Goal: Task Accomplishment & Management: Manage account settings

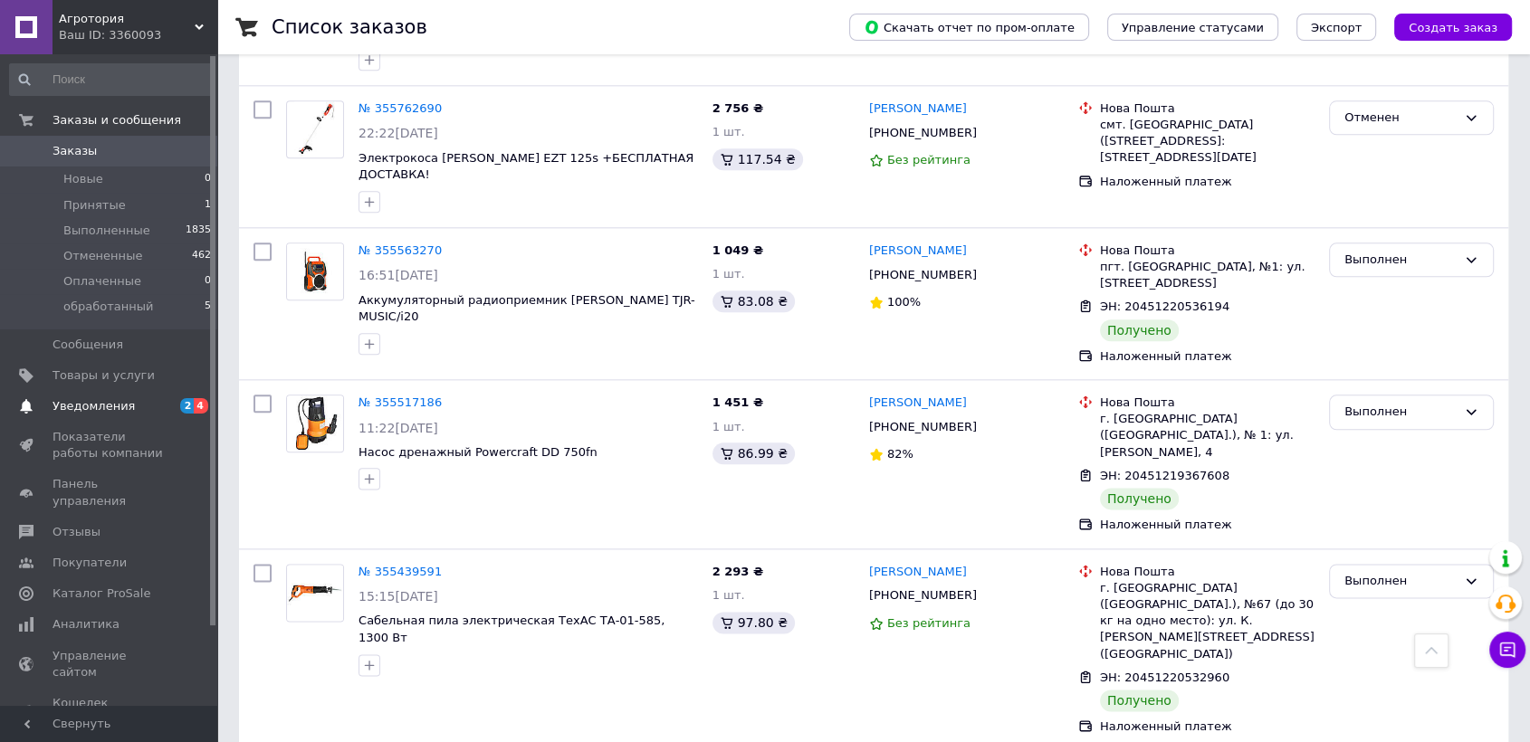
scroll to position [2112, 0]
click at [104, 407] on span "Уведомления" at bounding box center [94, 406] width 82 height 16
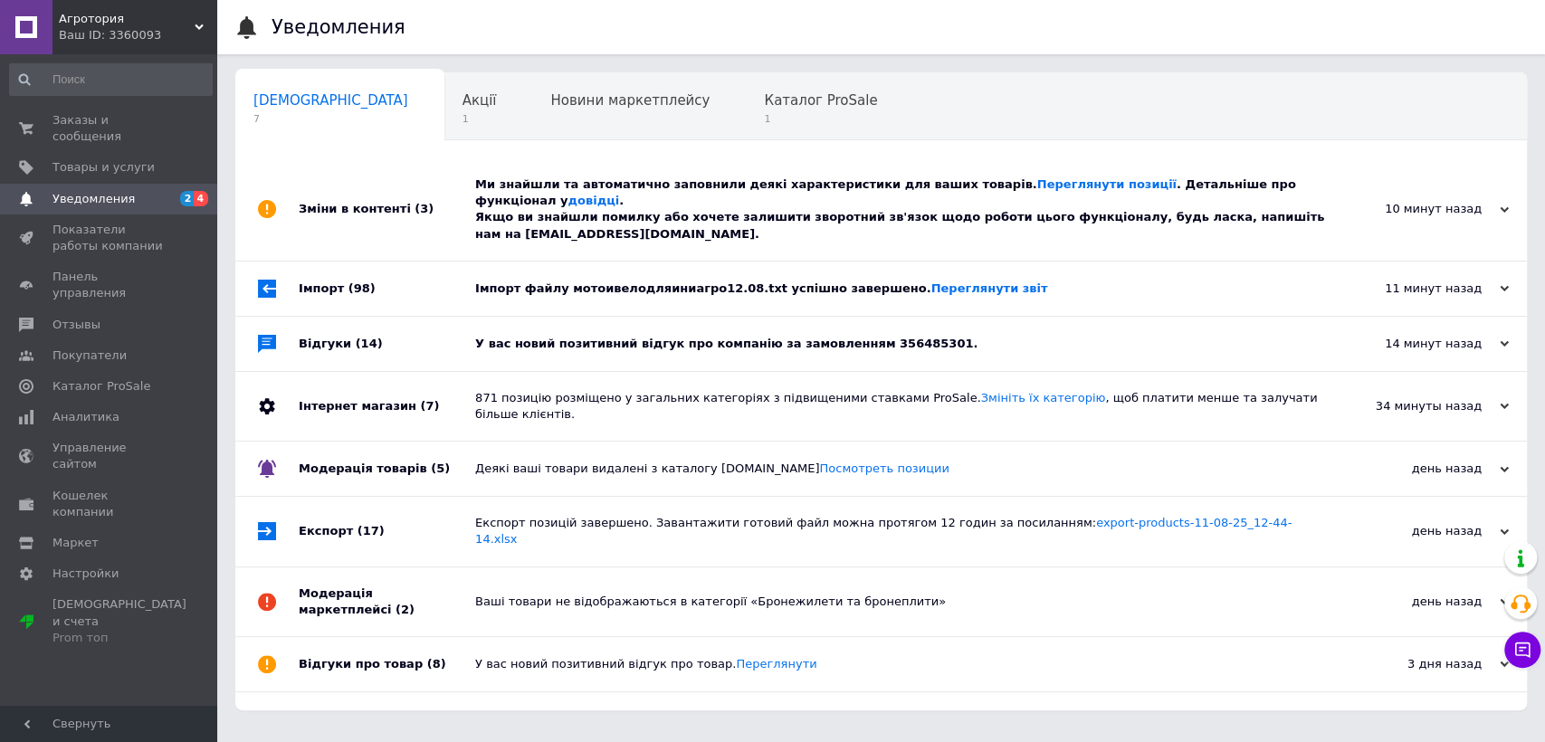
click at [776, 338] on div "У вас новий позитивний відгук про компанію за замовленням 356485301." at bounding box center [901, 344] width 853 height 54
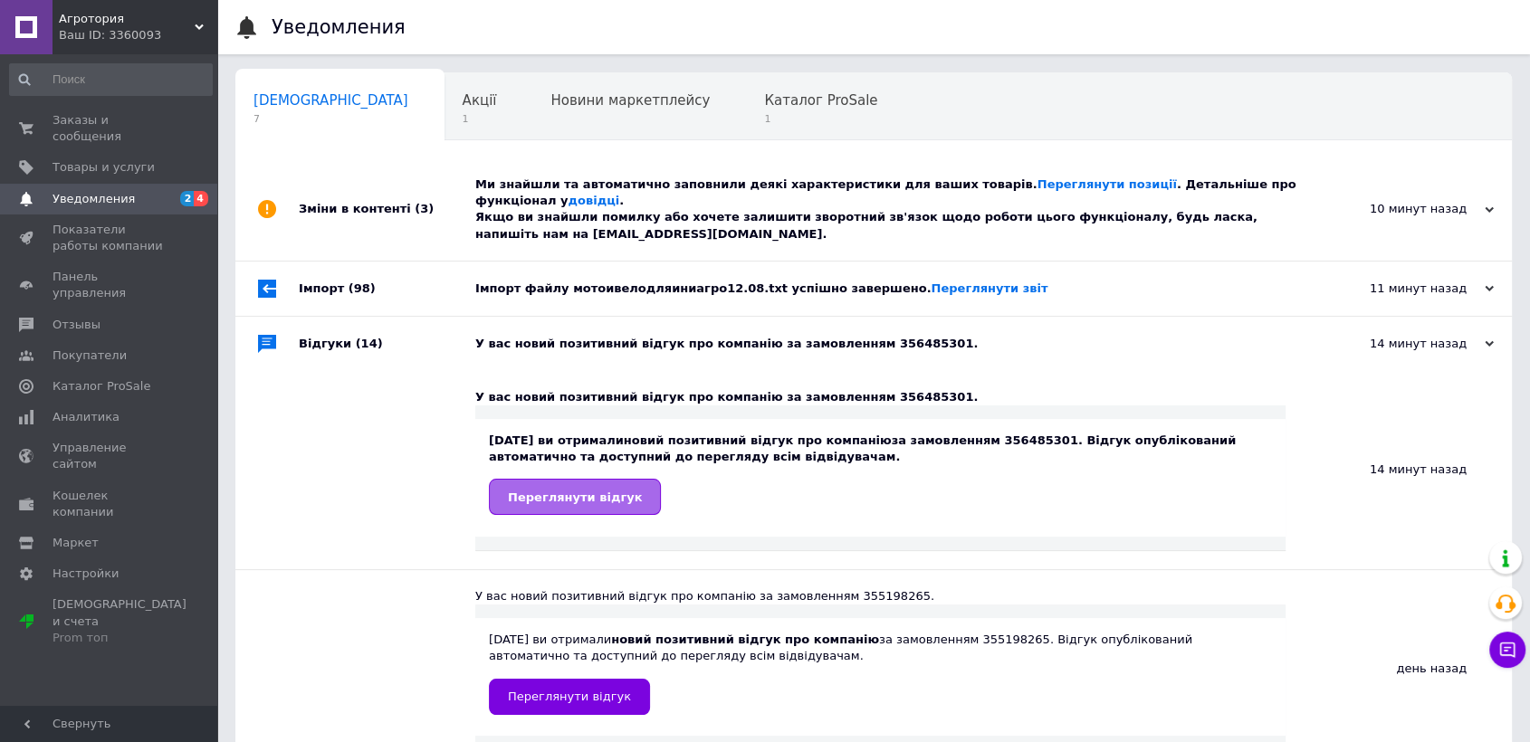
click at [559, 491] on span "Переглянути відгук" at bounding box center [575, 498] width 134 height 14
click at [94, 127] on span "Заказы и сообщения" at bounding box center [110, 128] width 115 height 33
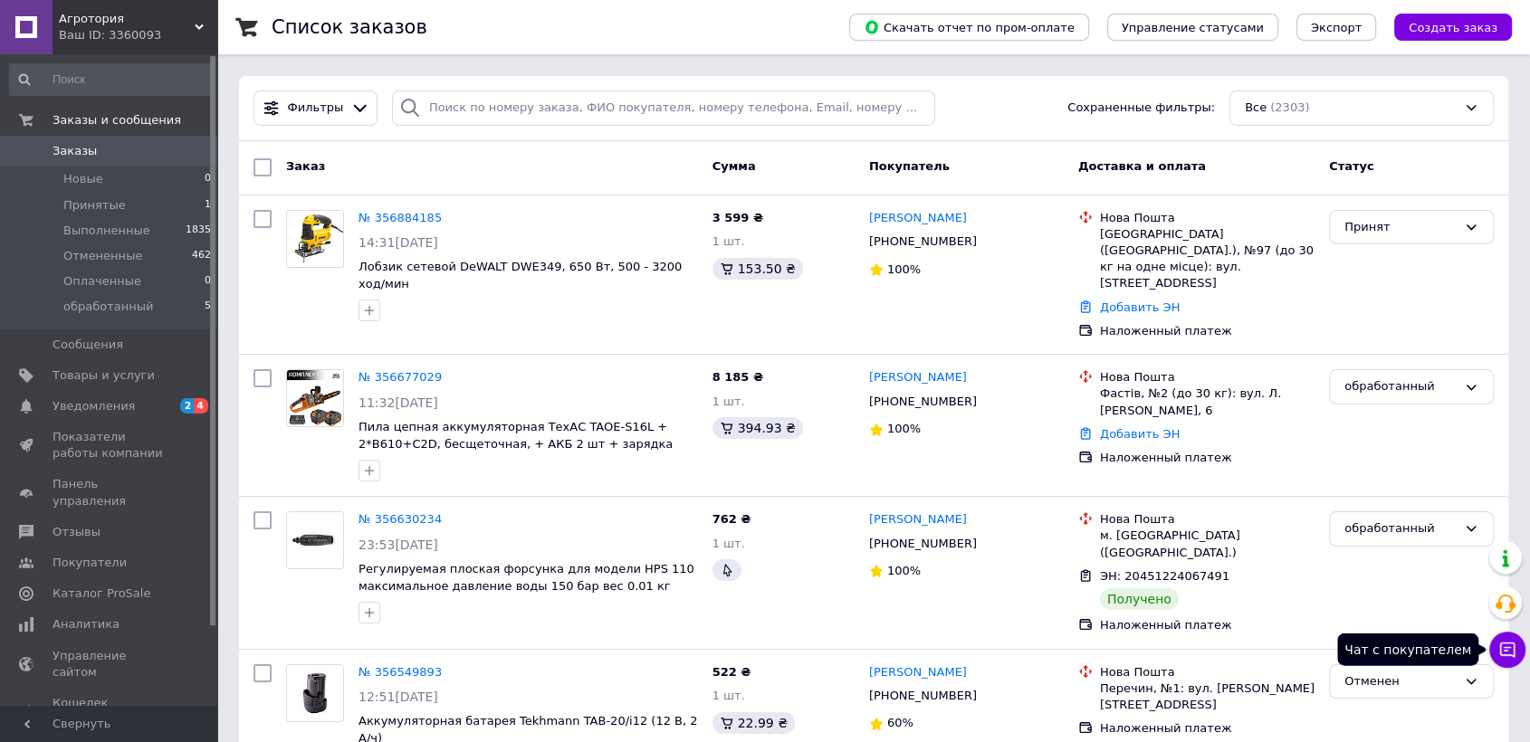
click at [1514, 653] on icon at bounding box center [1507, 650] width 15 height 15
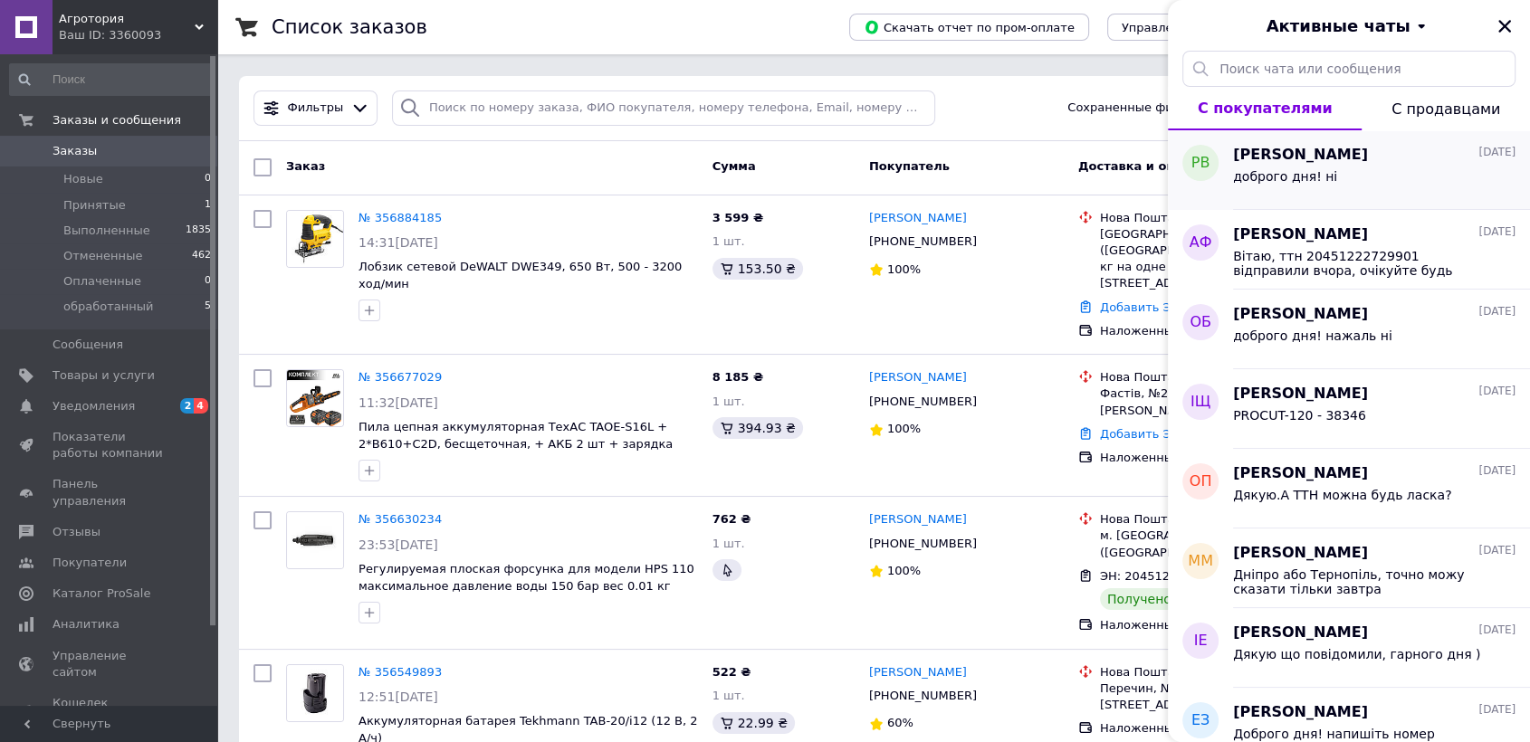
click at [1358, 185] on div "доброго дня! ні" at bounding box center [1374, 180] width 282 height 29
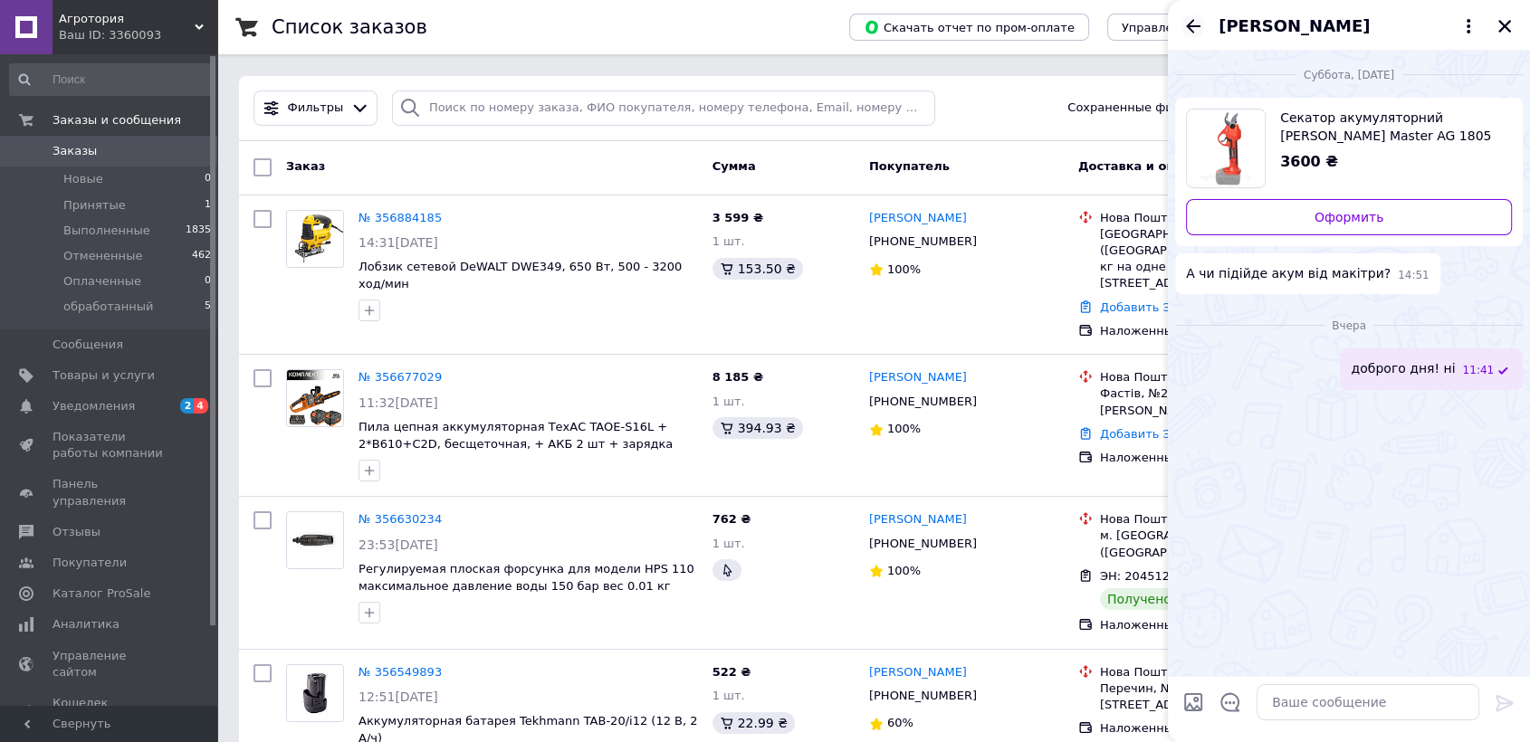
click at [1195, 29] on icon "Назад" at bounding box center [1193, 26] width 22 height 22
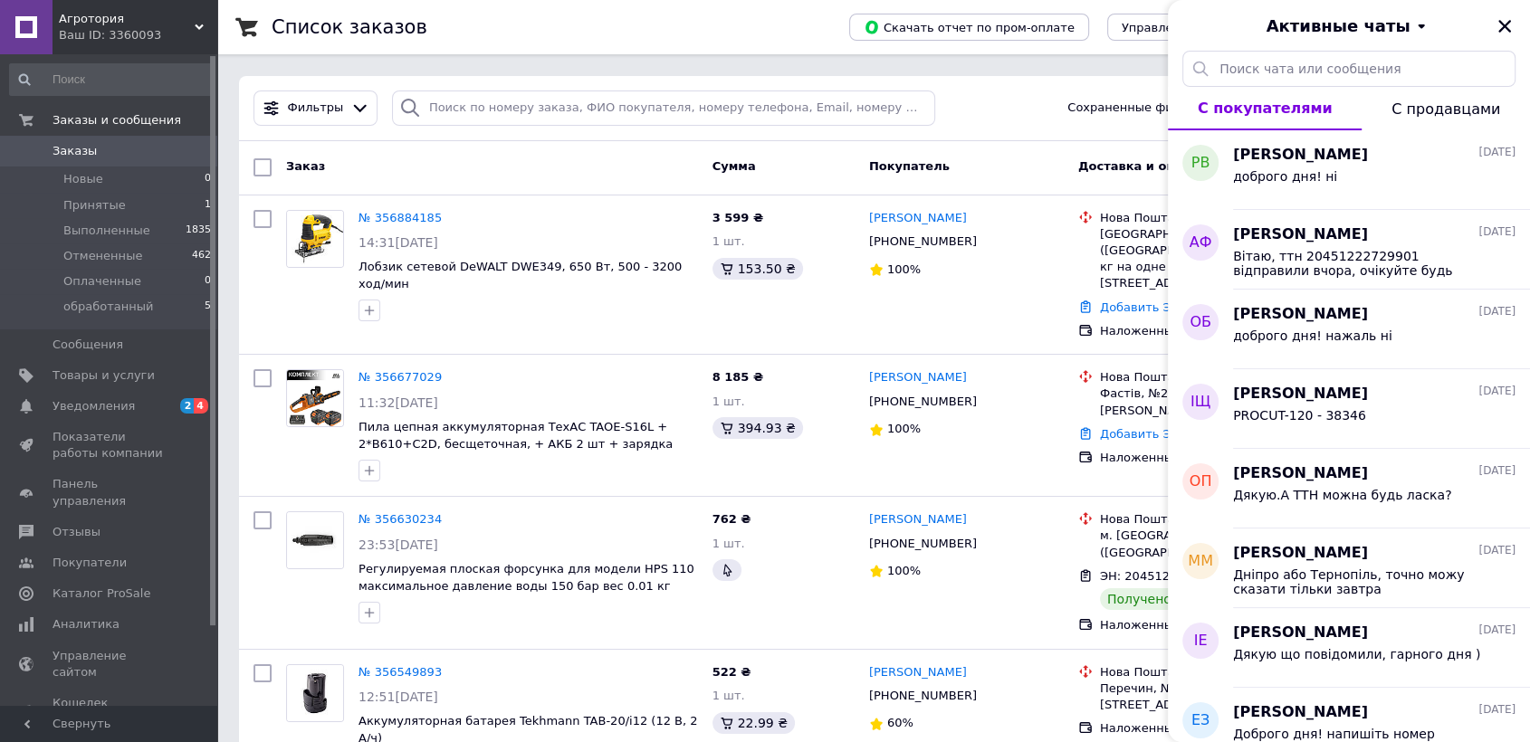
click at [71, 16] on span "Агротория" at bounding box center [127, 19] width 136 height 16
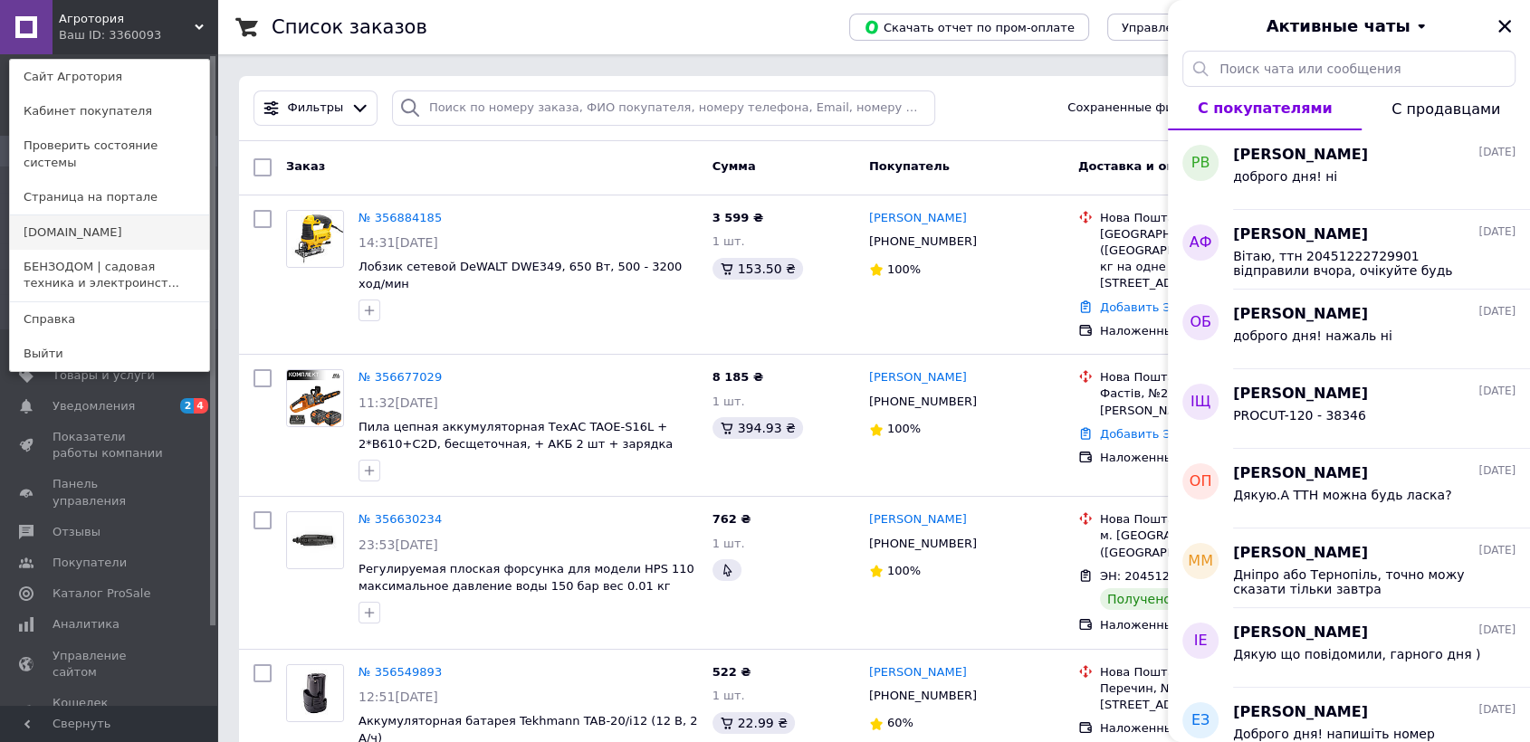
click at [63, 225] on link "[DOMAIN_NAME]" at bounding box center [109, 232] width 199 height 34
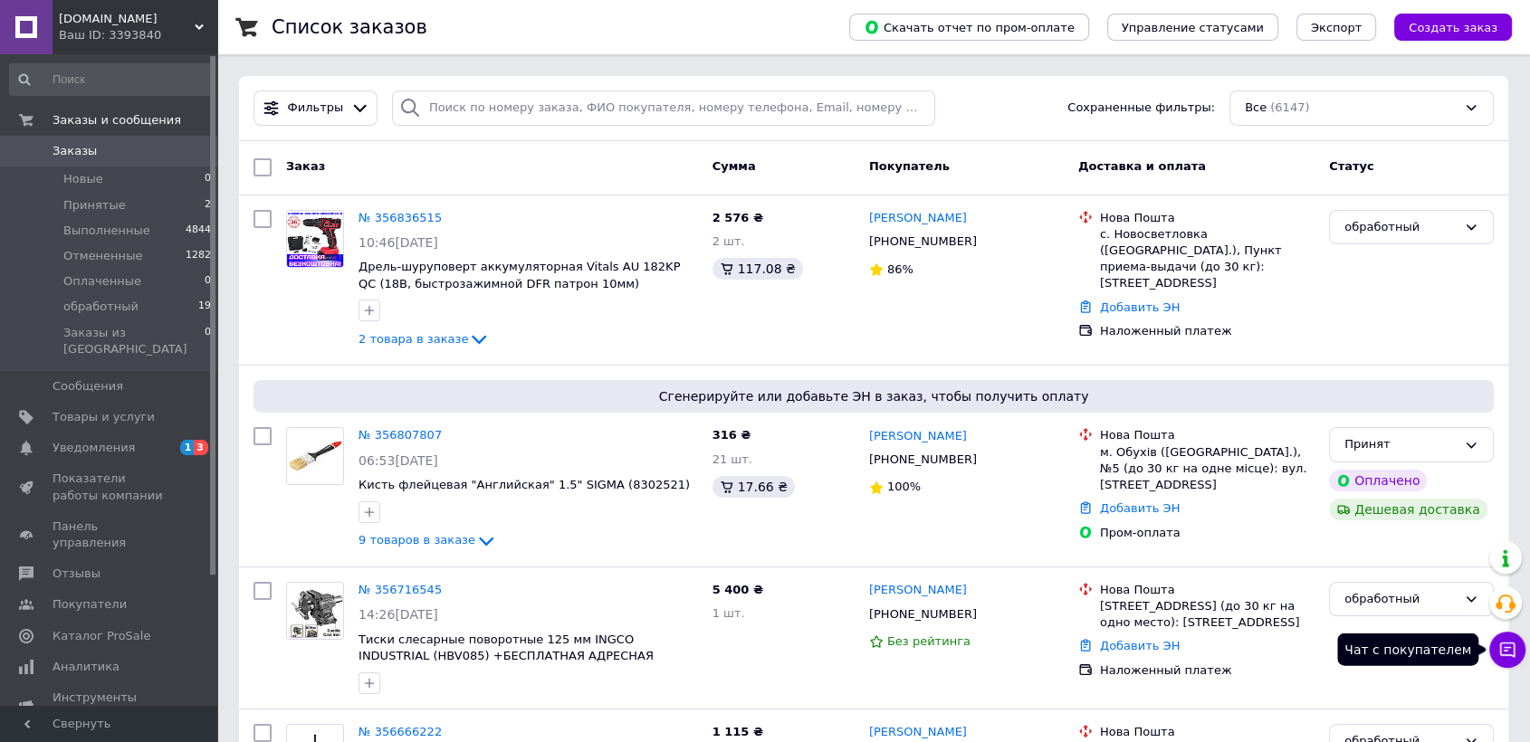
click at [1506, 647] on icon at bounding box center [1507, 650] width 15 height 15
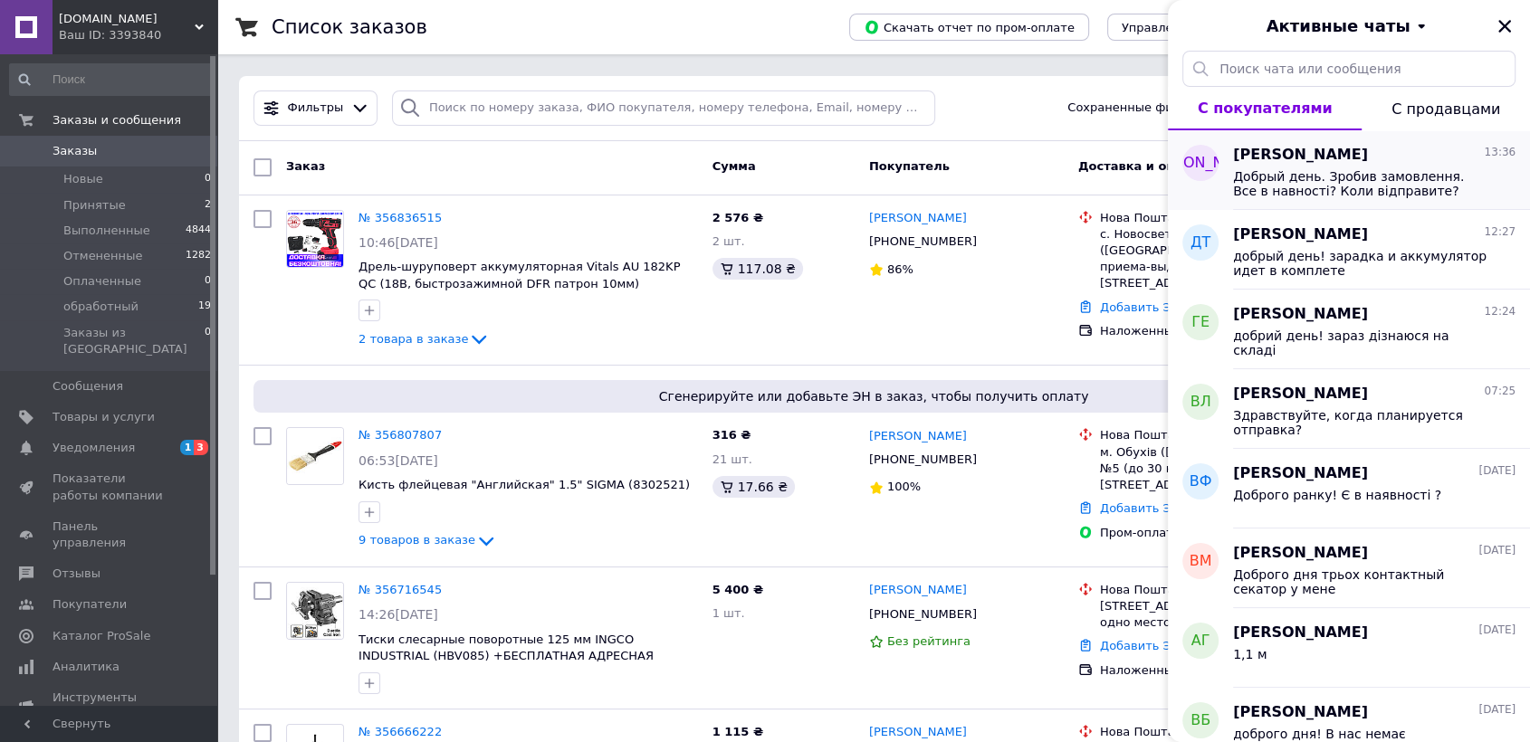
click at [1333, 181] on span "Добрый день. Зробив замовлення. Все в навності? Коли відправите?" at bounding box center [1361, 183] width 257 height 29
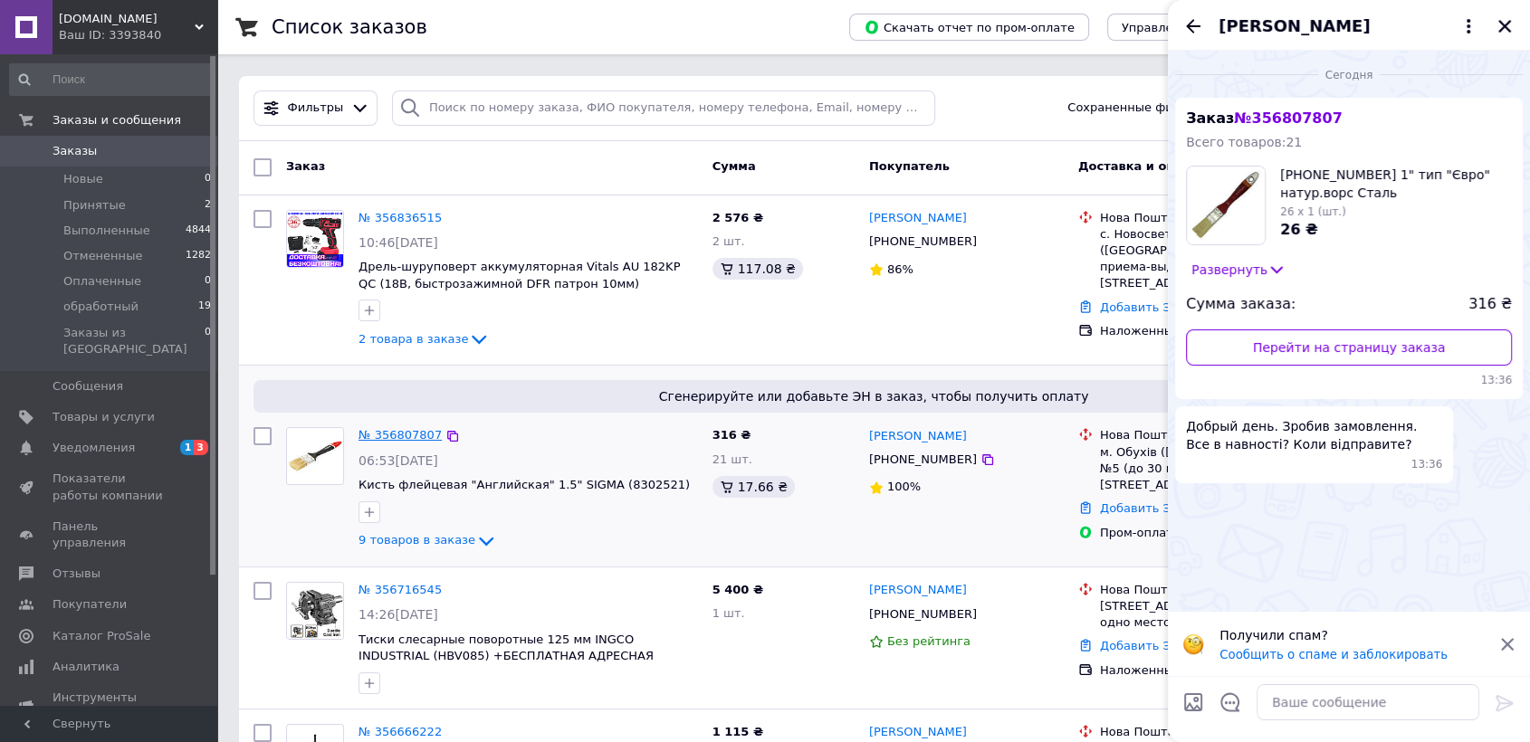
click at [406, 429] on link "№ 356807807" at bounding box center [400, 435] width 83 height 14
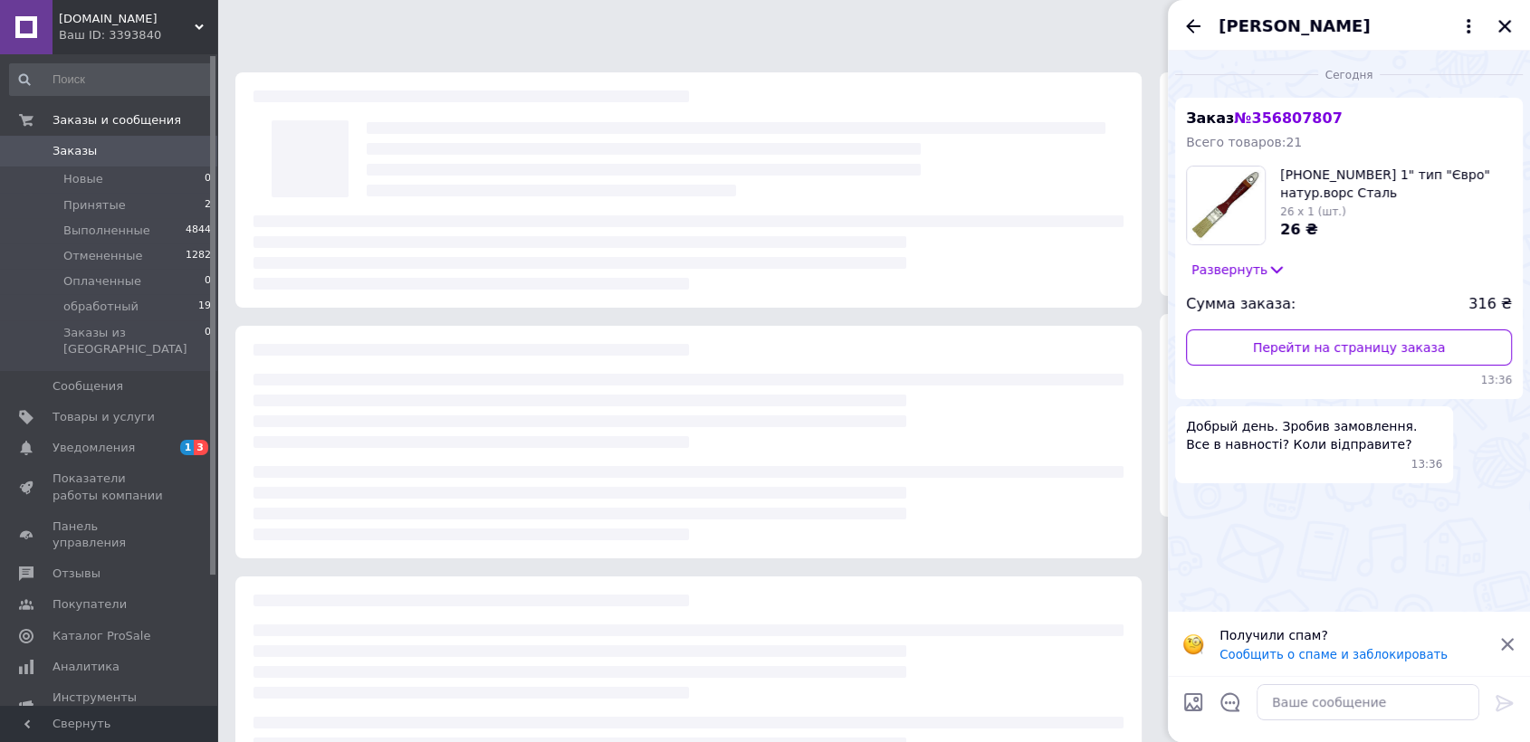
click at [1499, 24] on icon "Закрыть" at bounding box center [1505, 26] width 16 height 16
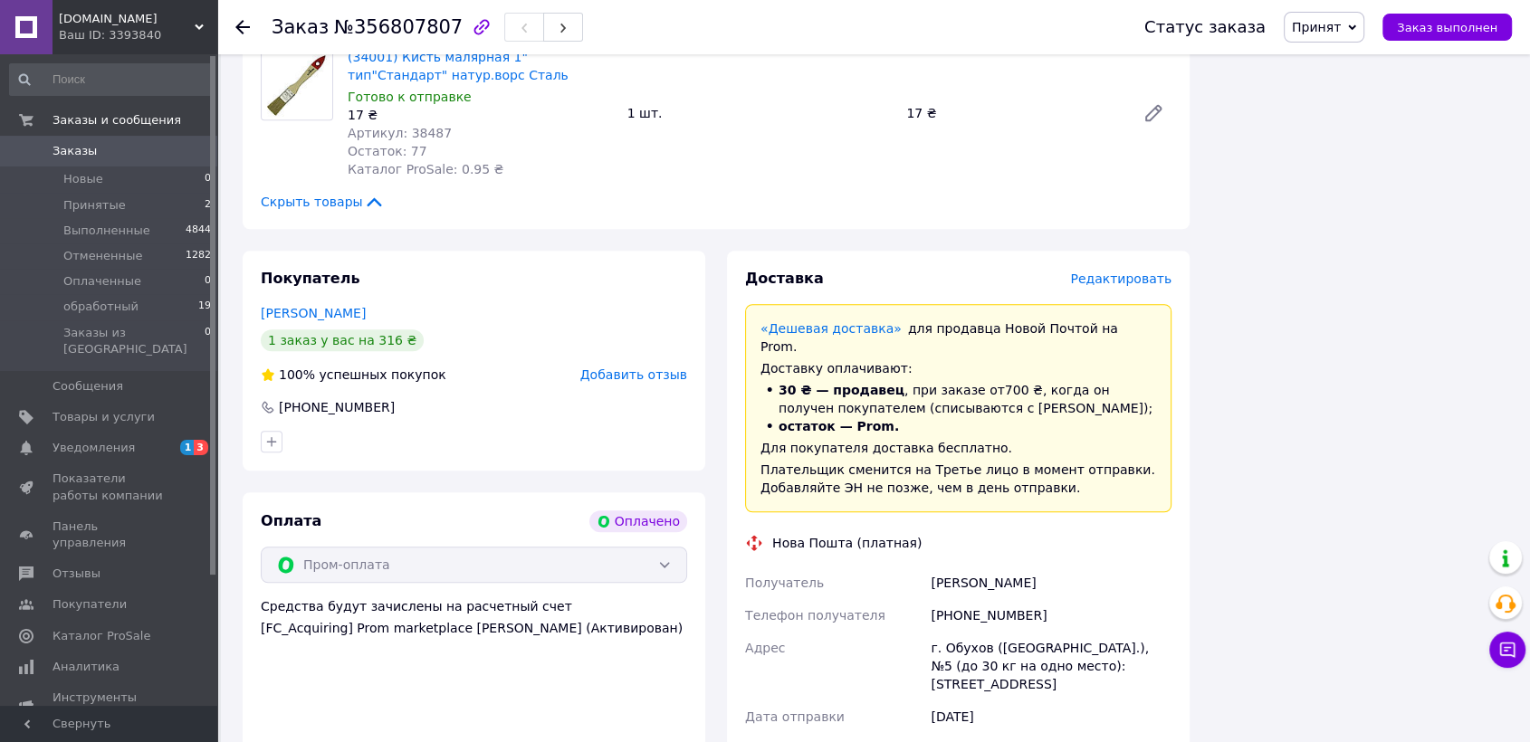
scroll to position [1408, 0]
